Goal: Transaction & Acquisition: Purchase product/service

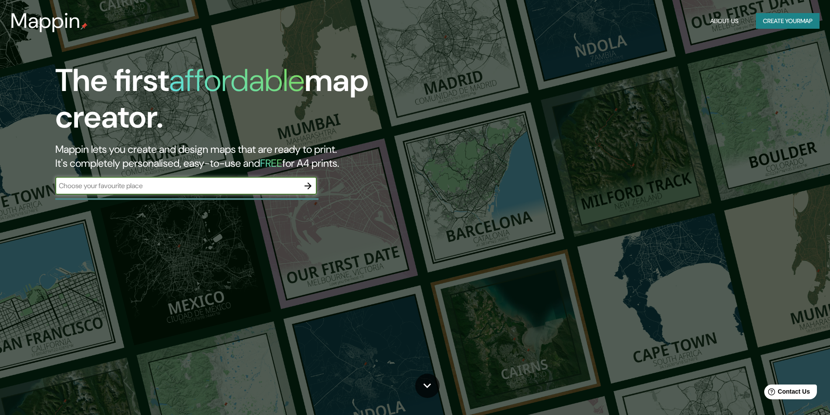
click at [184, 189] on input "text" at bounding box center [177, 186] width 244 height 10
click at [184, 188] on input "text" at bounding box center [177, 186] width 244 height 10
type input "s"
type input "lima"
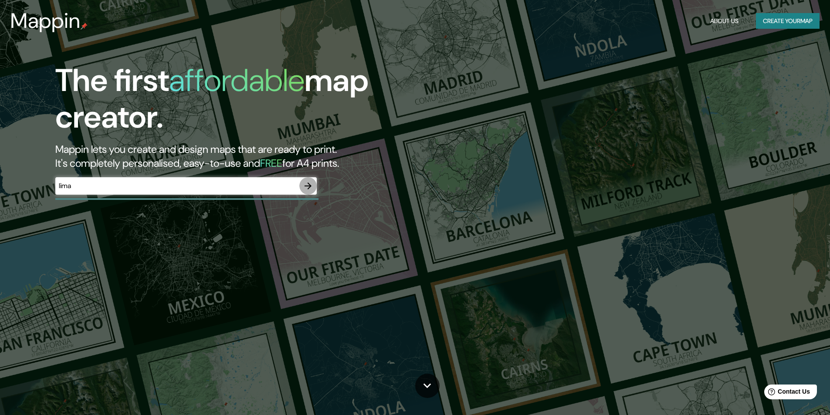
click at [310, 185] on icon "button" at bounding box center [308, 186] width 7 height 7
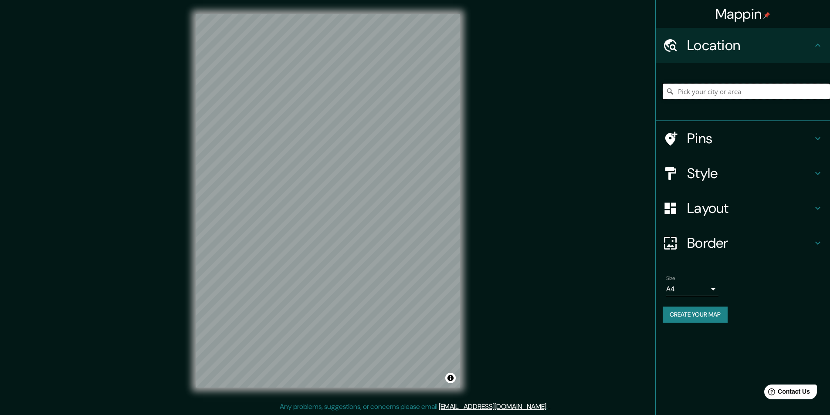
click at [710, 94] on input "Pick your city or area" at bounding box center [746, 92] width 167 height 16
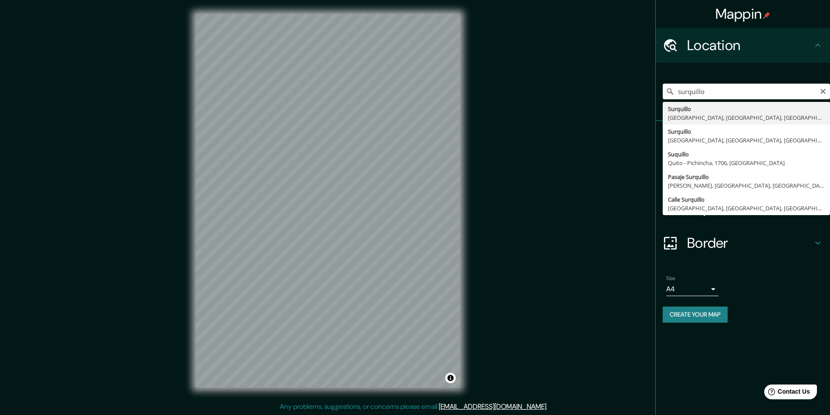
type input "Surquillo, [GEOGRAPHIC_DATA], [GEOGRAPHIC_DATA], [GEOGRAPHIC_DATA]"
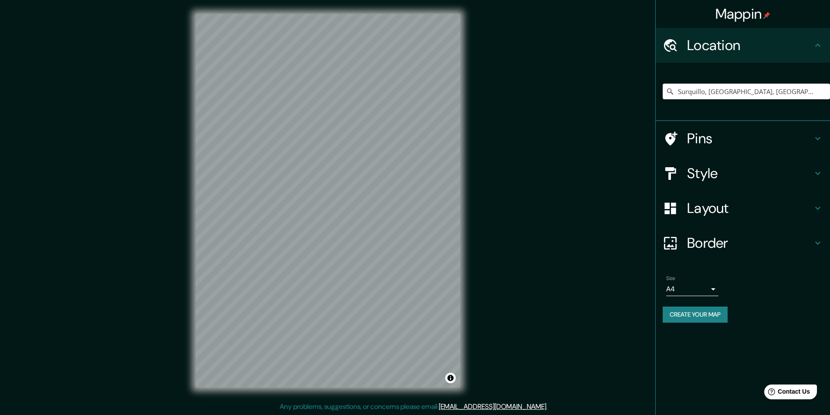
click at [718, 172] on h4 "Style" at bounding box center [750, 173] width 126 height 17
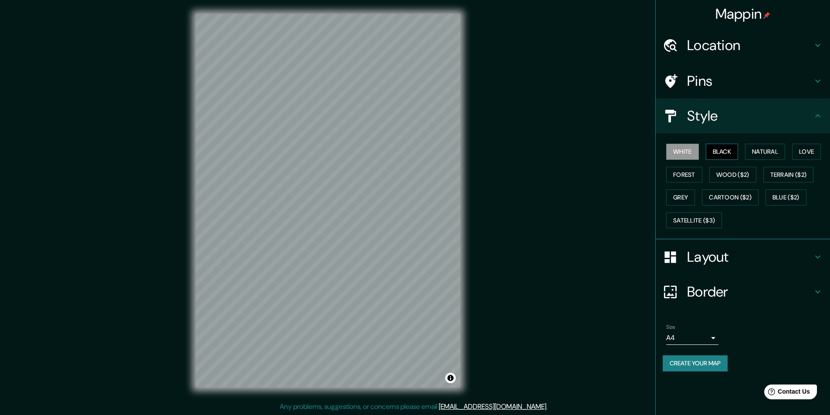
click at [716, 157] on button "Black" at bounding box center [722, 152] width 33 height 16
click at [693, 153] on button "White" at bounding box center [683, 152] width 33 height 16
click at [764, 152] on button "Natural" at bounding box center [765, 152] width 40 height 16
click at [805, 150] on button "Love" at bounding box center [807, 152] width 29 height 16
click at [756, 150] on button "Natural" at bounding box center [765, 152] width 40 height 16
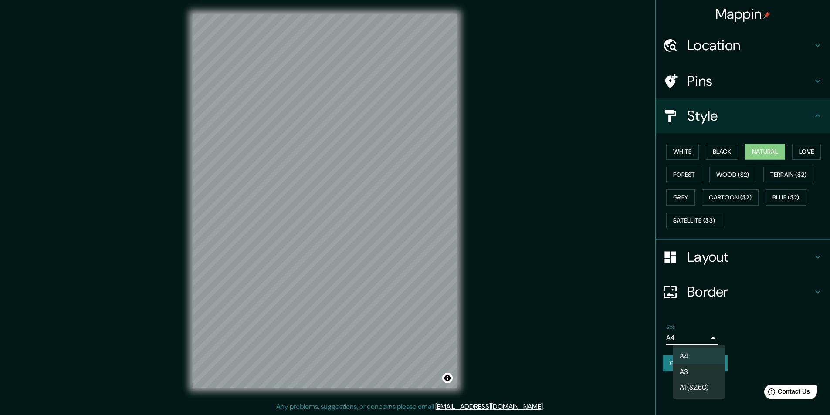
click at [698, 337] on body "Mappin Location [GEOGRAPHIC_DATA], [GEOGRAPHIC_DATA], [GEOGRAPHIC_DATA], [GEOGR…" at bounding box center [415, 207] width 830 height 415
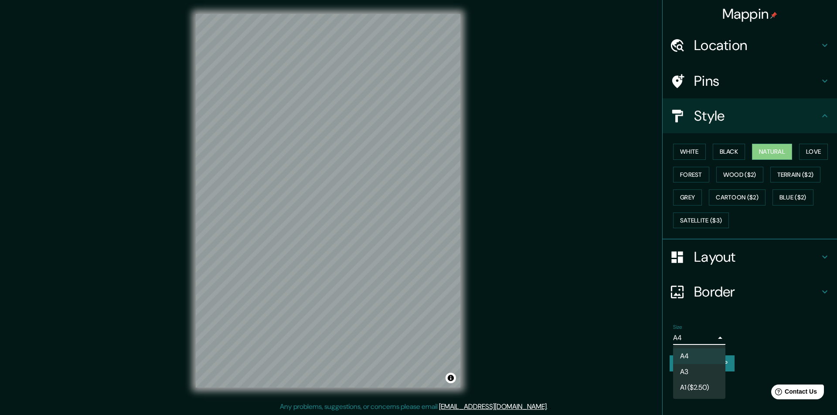
drag, startPoint x: 388, startPoint y: 101, endPoint x: 416, endPoint y: 106, distance: 28.8
click at [416, 106] on div at bounding box center [418, 207] width 837 height 415
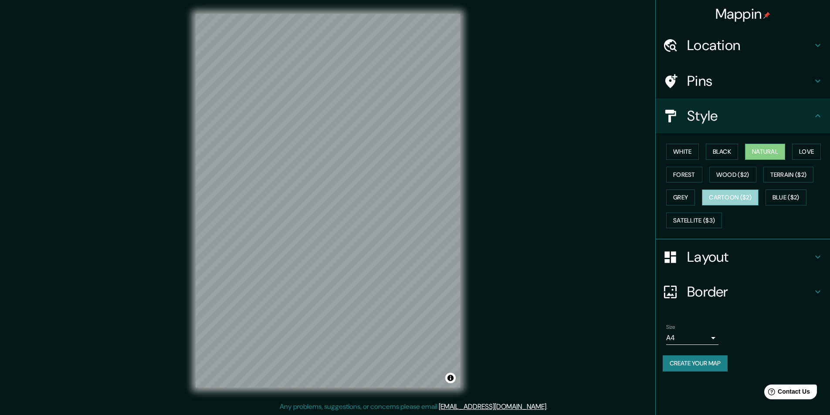
click at [744, 197] on button "Cartoon ($2)" at bounding box center [730, 198] width 57 height 16
click at [743, 169] on button "Wood ($2)" at bounding box center [733, 175] width 47 height 16
click at [691, 152] on button "White" at bounding box center [683, 152] width 33 height 16
drag, startPoint x: 725, startPoint y: 152, endPoint x: 732, endPoint y: 152, distance: 7.0
click at [725, 152] on button "Black" at bounding box center [722, 152] width 33 height 16
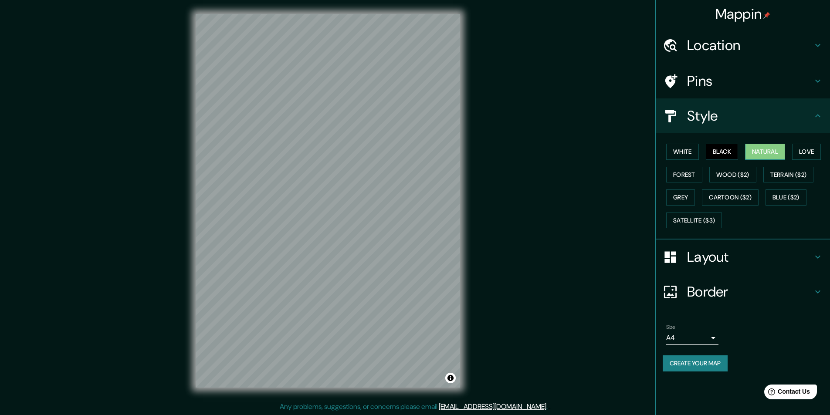
click at [760, 152] on button "Natural" at bounding box center [765, 152] width 40 height 16
click at [791, 151] on div "White Black Natural Love Forest Wood ($2) Terrain ($2) Grey Cartoon ($2) Blue (…" at bounding box center [746, 186] width 167 height 92
click at [808, 151] on button "Love" at bounding box center [807, 152] width 29 height 16
click at [697, 176] on button "Forest" at bounding box center [685, 175] width 36 height 16
click at [788, 201] on button "Blue ($2)" at bounding box center [786, 198] width 41 height 16
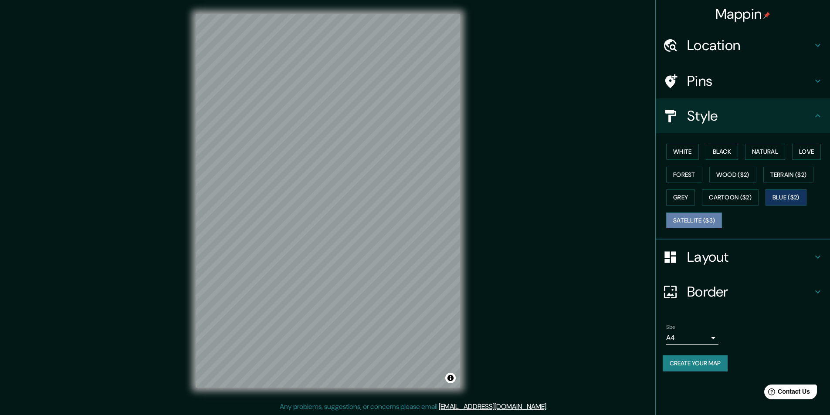
click at [687, 221] on button "Satellite ($3)" at bounding box center [695, 221] width 56 height 16
click at [739, 146] on button "Black" at bounding box center [722, 152] width 33 height 16
click at [767, 156] on button "Natural" at bounding box center [765, 152] width 40 height 16
click at [714, 338] on body "Mappin Location [GEOGRAPHIC_DATA], [GEOGRAPHIC_DATA], [GEOGRAPHIC_DATA], [GEOGR…" at bounding box center [415, 207] width 830 height 415
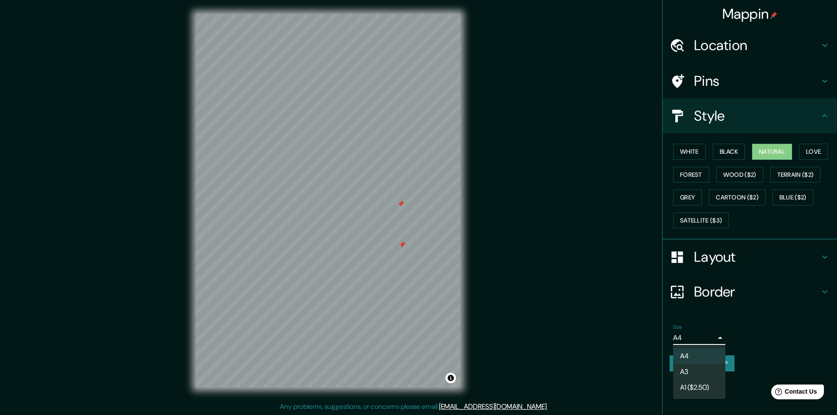
click at [714, 338] on div at bounding box center [418, 207] width 837 height 415
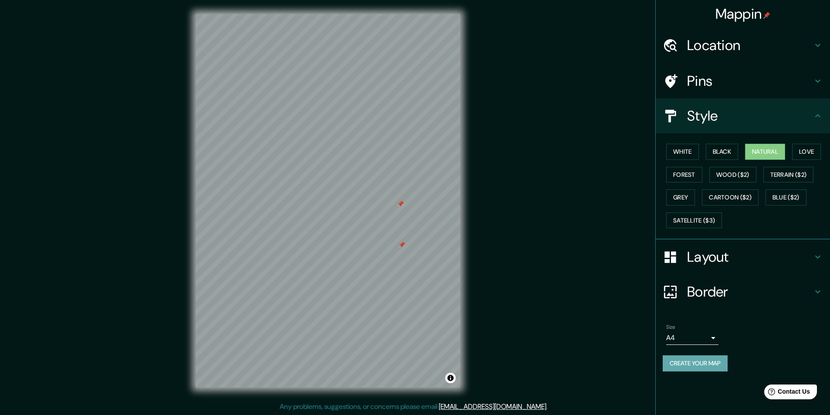
click at [722, 361] on button "Create your map" at bounding box center [695, 364] width 65 height 16
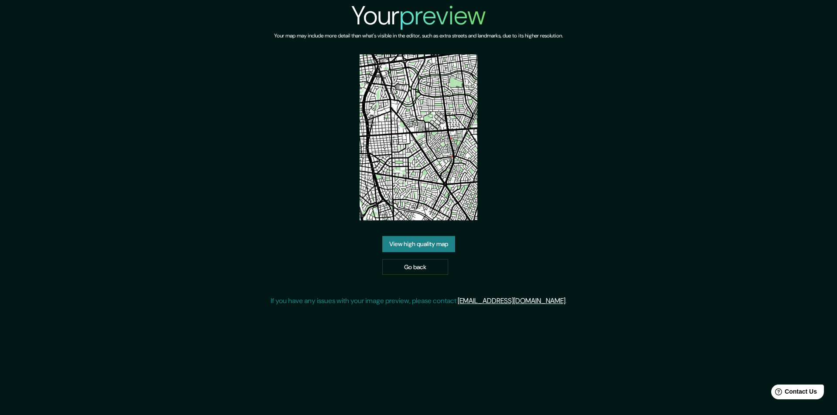
drag, startPoint x: 546, startPoint y: 221, endPoint x: 422, endPoint y: 245, distance: 126.0
click at [422, 245] on link "View high quality map" at bounding box center [418, 244] width 73 height 16
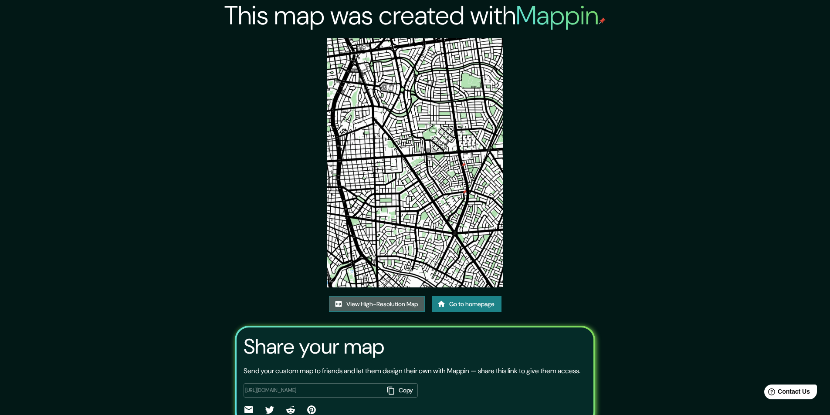
click at [382, 305] on link "View High-Resolution Map" at bounding box center [377, 304] width 96 height 16
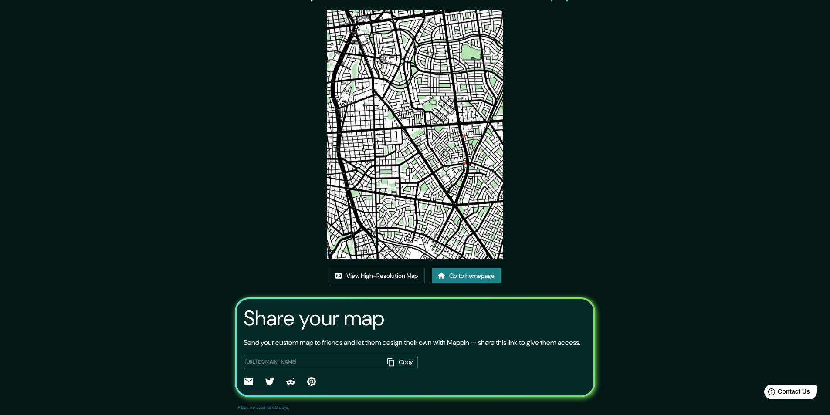
scroll to position [44, 0]
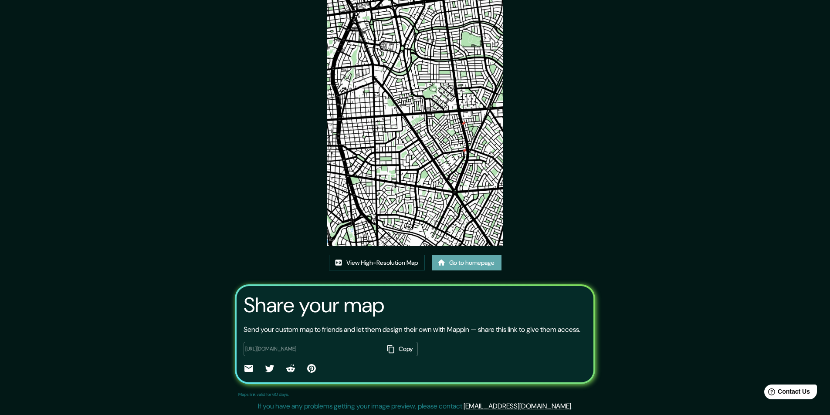
click at [464, 262] on link "Go to homepage" at bounding box center [467, 263] width 70 height 16
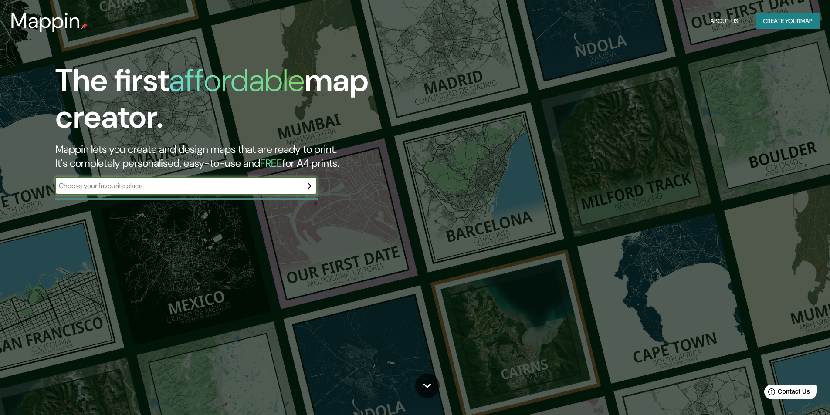
click at [187, 188] on input "text" at bounding box center [177, 186] width 244 height 10
type input "surquillo"
click at [307, 181] on icon "button" at bounding box center [308, 186] width 10 height 10
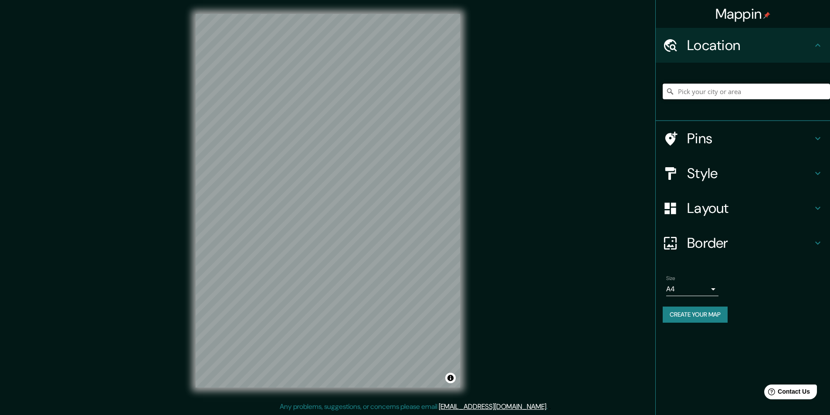
click at [725, 91] on input "Pick your city or area" at bounding box center [746, 92] width 167 height 16
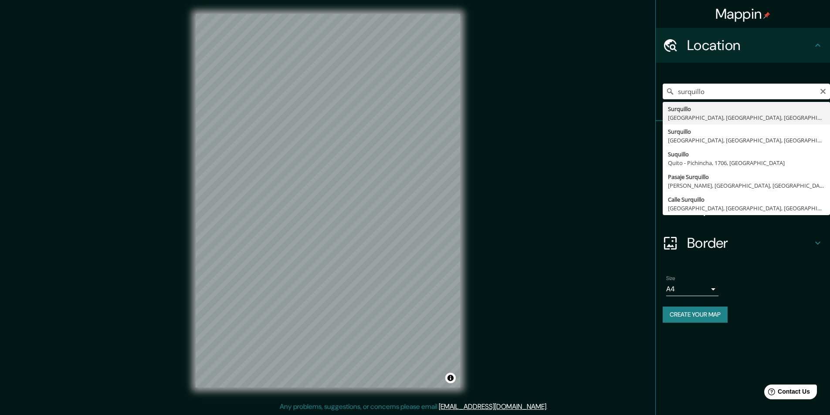
type input "Surquillo, [GEOGRAPHIC_DATA], [GEOGRAPHIC_DATA], [GEOGRAPHIC_DATA]"
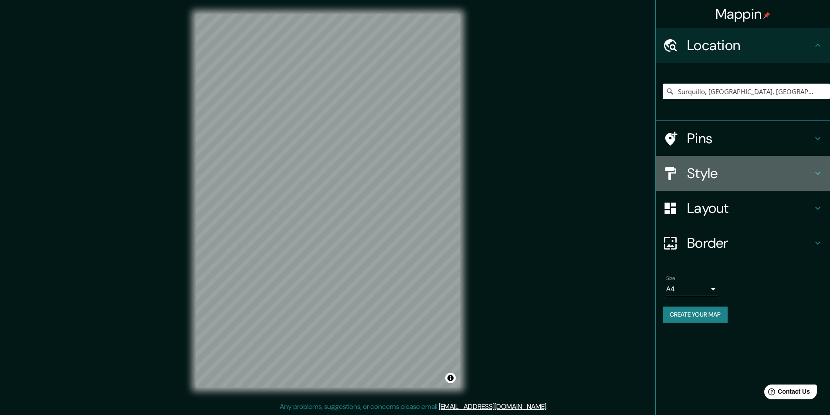
click at [709, 172] on h4 "Style" at bounding box center [750, 173] width 126 height 17
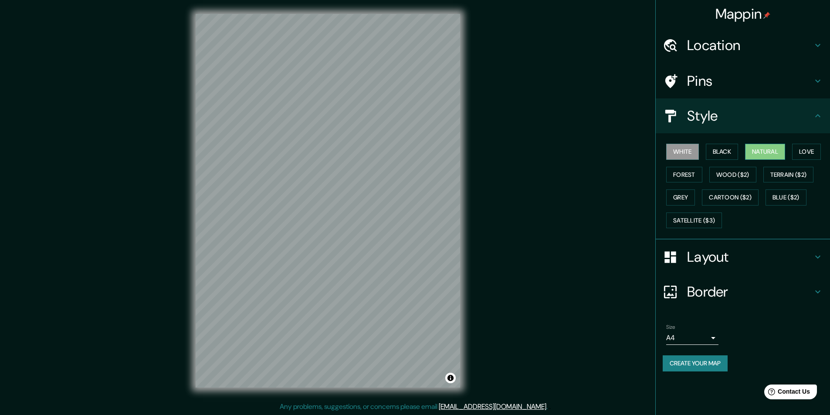
click at [763, 154] on button "Natural" at bounding box center [765, 152] width 40 height 16
click at [722, 255] on h4 "Layout" at bounding box center [750, 256] width 126 height 17
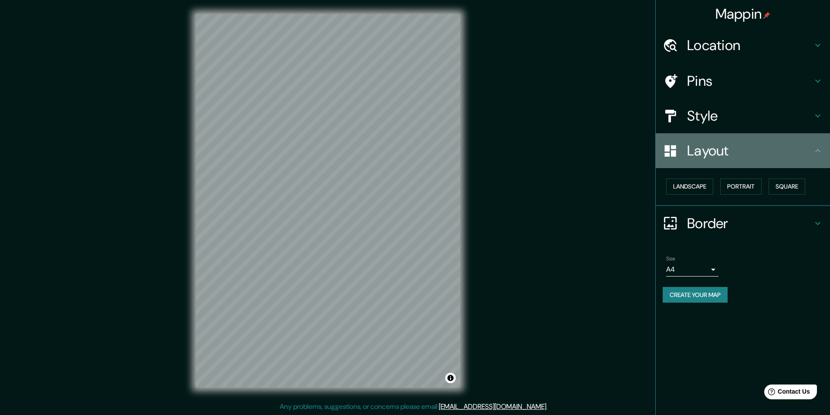
click at [745, 144] on h4 "Layout" at bounding box center [750, 150] width 126 height 17
click at [742, 153] on h4 "Layout" at bounding box center [750, 150] width 126 height 17
click at [829, 147] on div "Layout" at bounding box center [743, 150] width 174 height 35
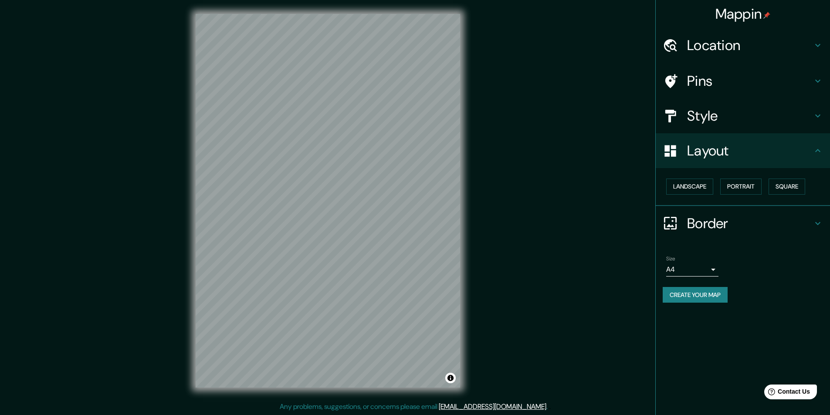
click at [823, 150] on icon at bounding box center [818, 151] width 10 height 10
click at [728, 222] on h4 "Border" at bounding box center [750, 223] width 126 height 17
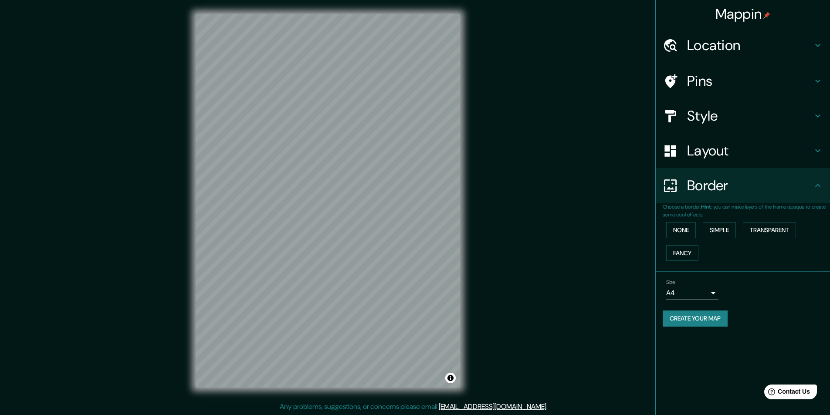
click at [745, 204] on p "Choose a border. Hint : you can make layers of the frame opaque to create some …" at bounding box center [746, 211] width 167 height 16
click at [685, 230] on button "None" at bounding box center [682, 230] width 30 height 16
click at [715, 230] on button "Simple" at bounding box center [719, 230] width 33 height 16
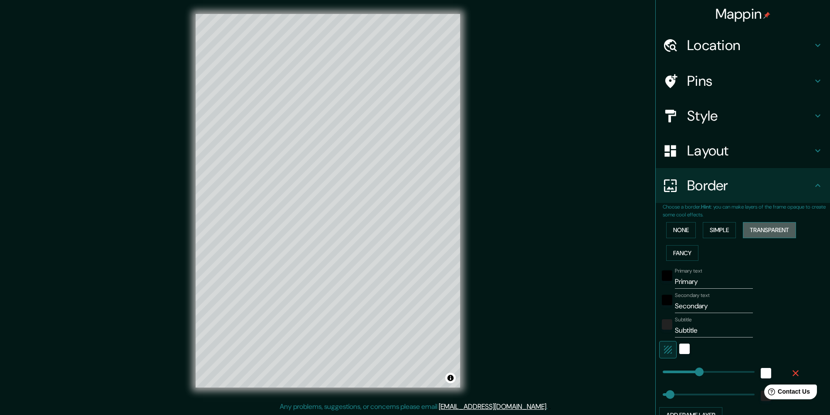
click at [771, 228] on button "Transparent" at bounding box center [769, 230] width 53 height 16
click at [675, 250] on button "Fancy" at bounding box center [683, 253] width 32 height 16
click at [677, 230] on button "None" at bounding box center [682, 230] width 30 height 16
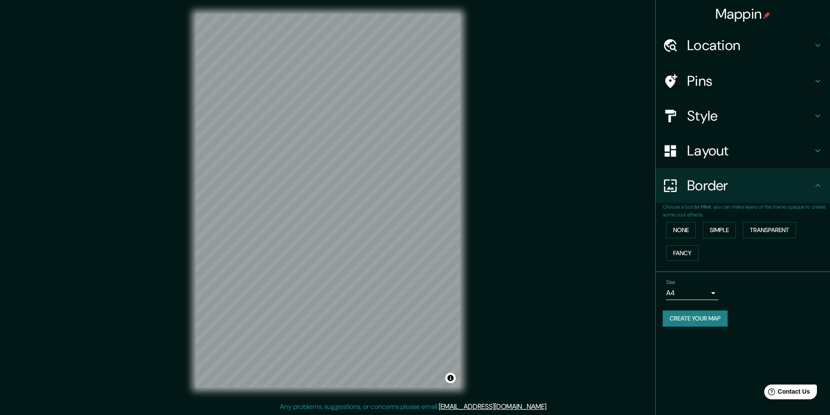
click at [702, 382] on div "Mappin Location Surquillo, Lima, Provincia de Lima, Perú Pins Style Layout Bord…" at bounding box center [743, 207] width 175 height 415
click at [710, 320] on button "Create your map" at bounding box center [695, 319] width 65 height 16
click at [741, 142] on div "Layout" at bounding box center [743, 150] width 174 height 35
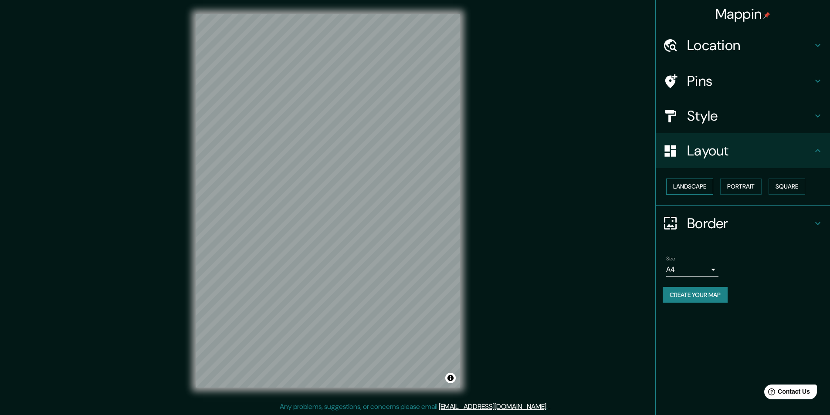
click at [694, 181] on button "Landscape" at bounding box center [690, 187] width 47 height 16
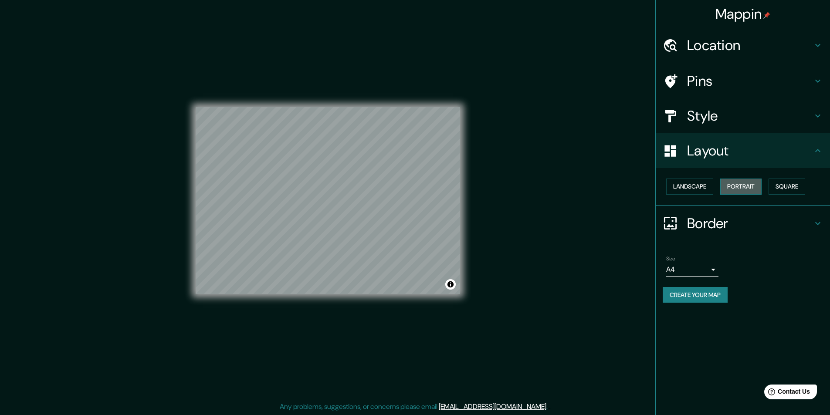
click at [753, 191] on button "Portrait" at bounding box center [741, 187] width 41 height 16
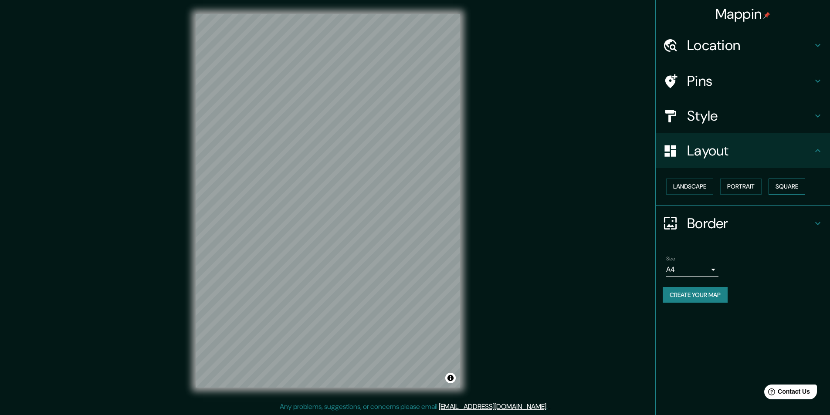
click at [798, 181] on button "Square" at bounding box center [787, 187] width 37 height 16
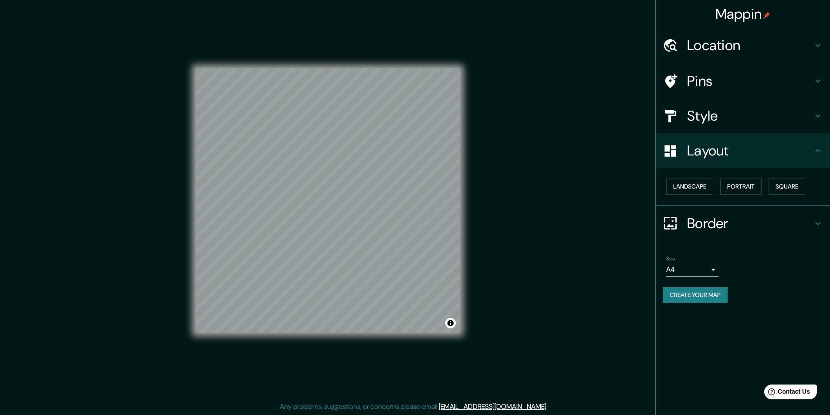
click at [719, 184] on div "Landscape Portrait Square" at bounding box center [746, 186] width 167 height 23
click at [707, 185] on button "Landscape" at bounding box center [690, 187] width 47 height 16
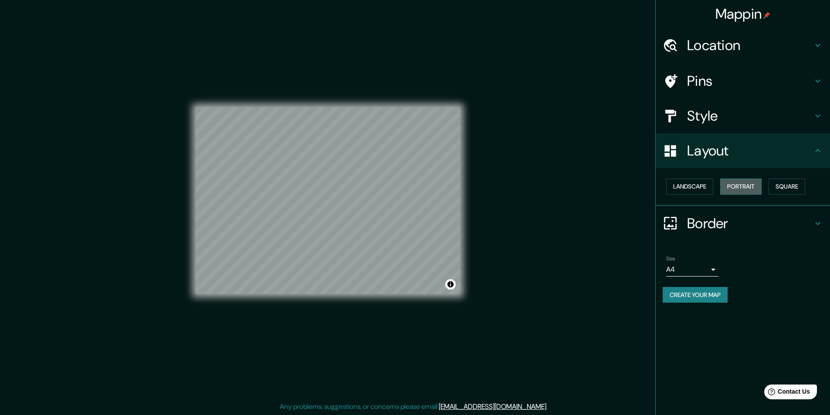
click at [745, 184] on button "Portrait" at bounding box center [741, 187] width 41 height 16
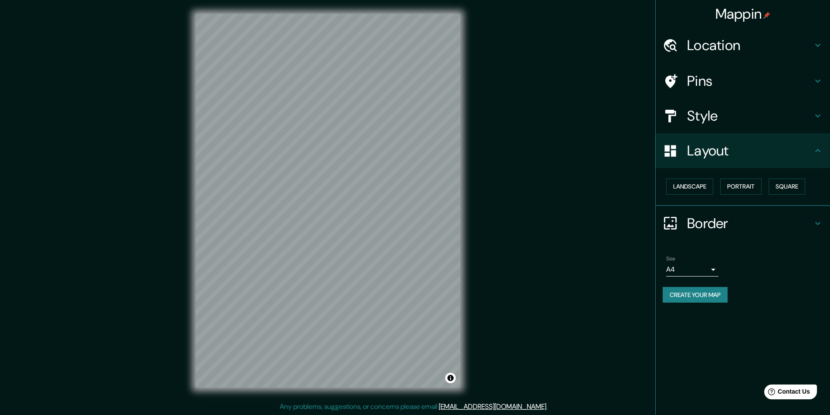
click at [721, 126] on div "Style" at bounding box center [743, 116] width 174 height 35
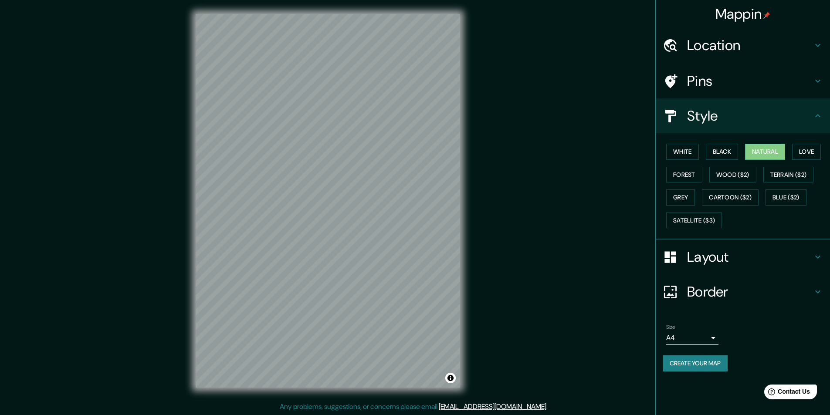
click at [722, 86] on h4 "Pins" at bounding box center [750, 80] width 126 height 17
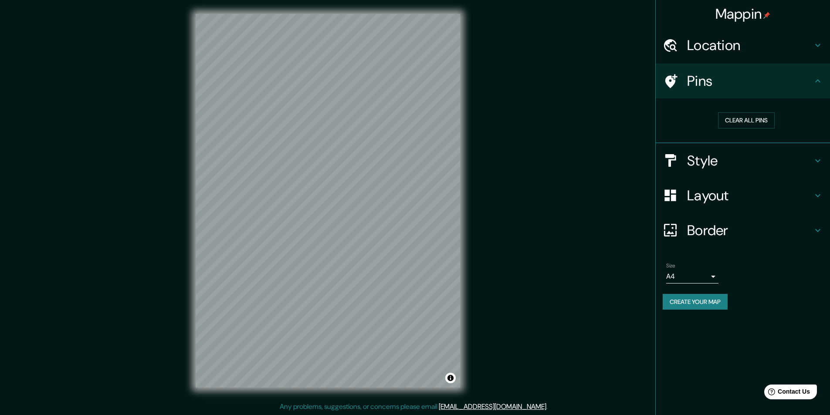
click at [734, 95] on div "Pins" at bounding box center [743, 81] width 174 height 35
click at [706, 296] on button "Create your map" at bounding box center [695, 302] width 65 height 16
